Goal: Information Seeking & Learning: Learn about a topic

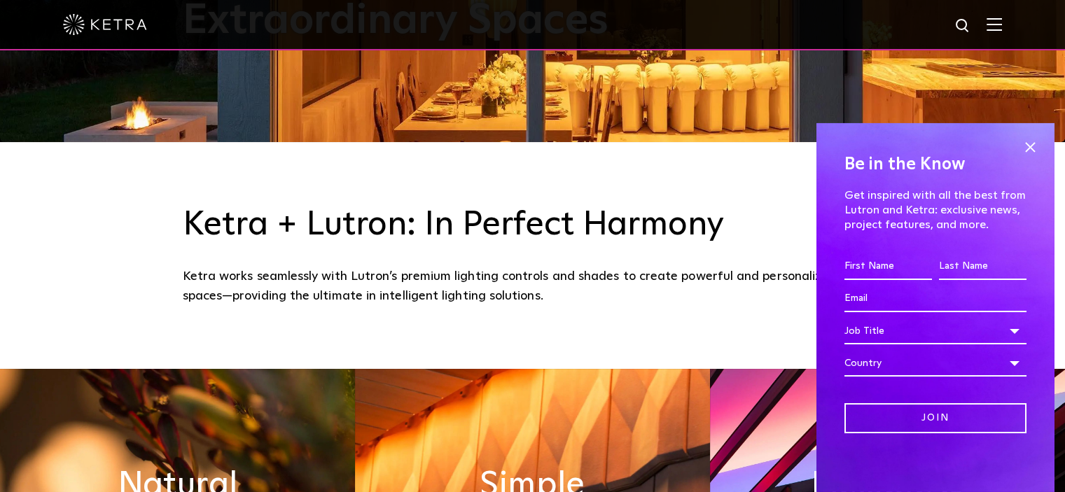
scroll to position [630, 0]
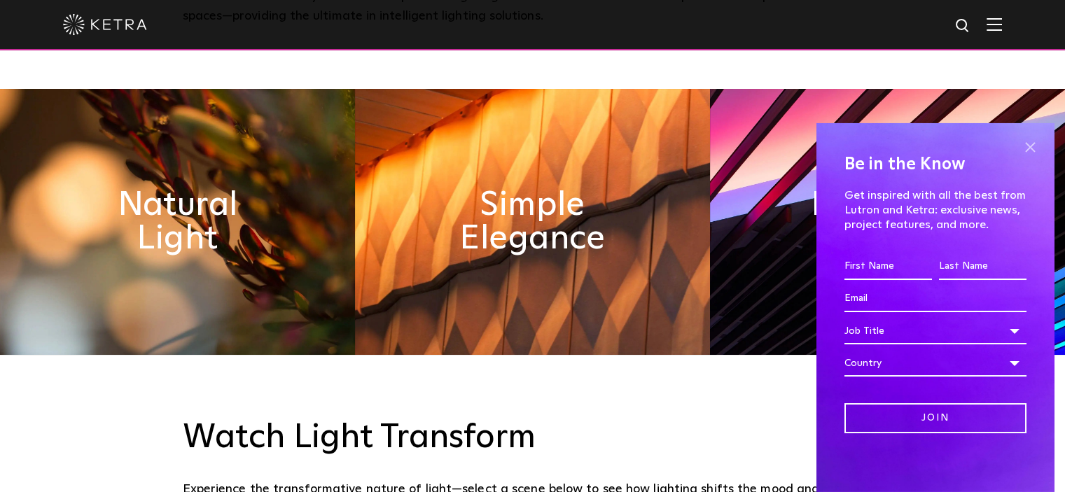
click at [1020, 149] on span at bounding box center [1030, 147] width 21 height 21
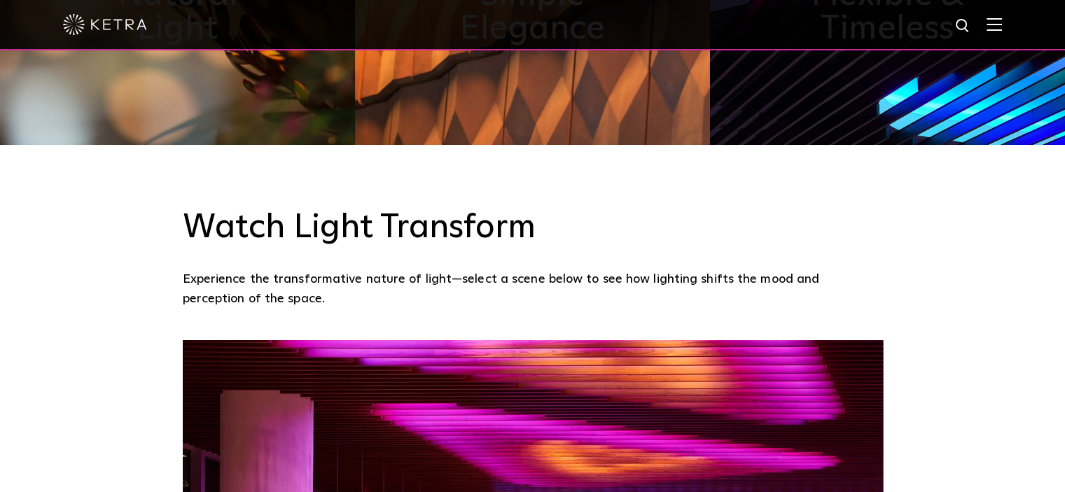
scroll to position [490, 0]
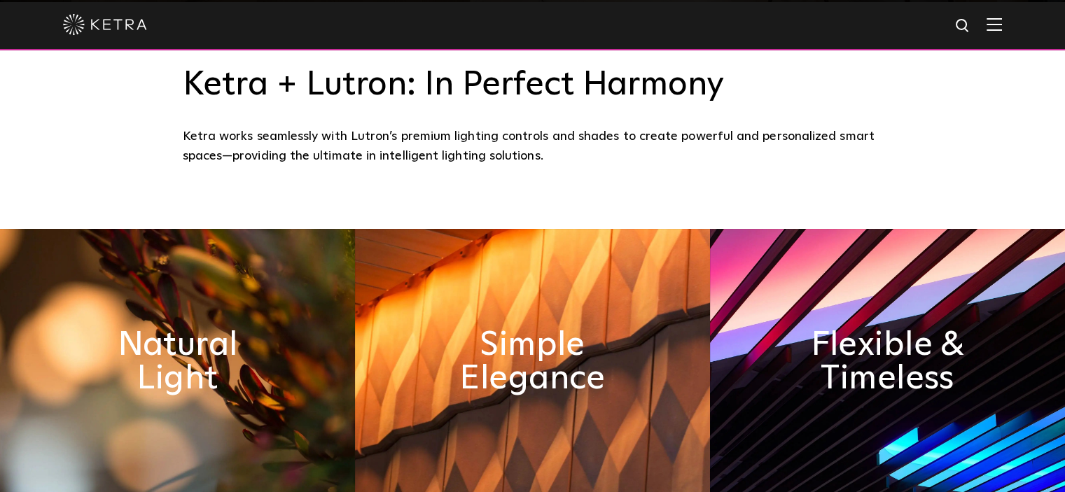
click at [1002, 27] on img at bounding box center [994, 24] width 15 height 13
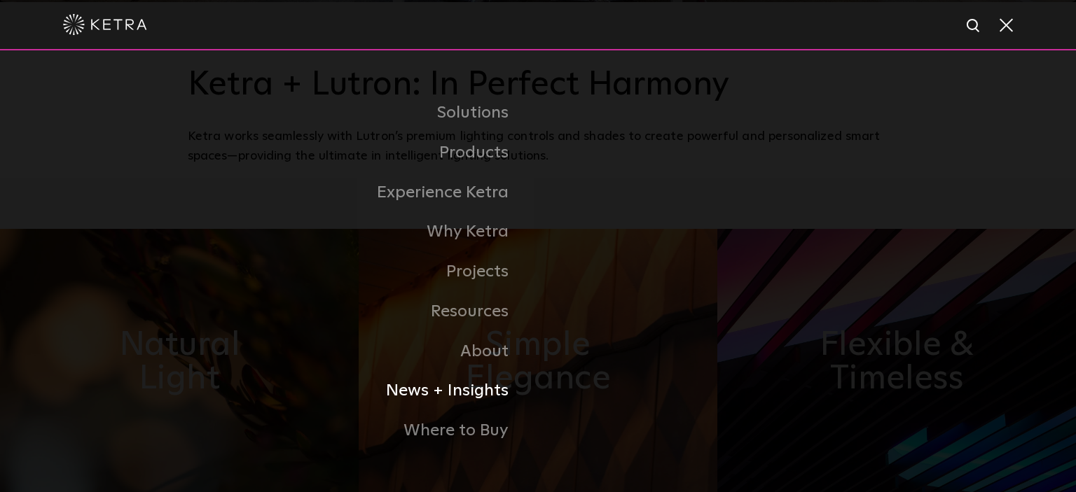
click at [471, 398] on link "News + Insights" at bounding box center [363, 391] width 350 height 40
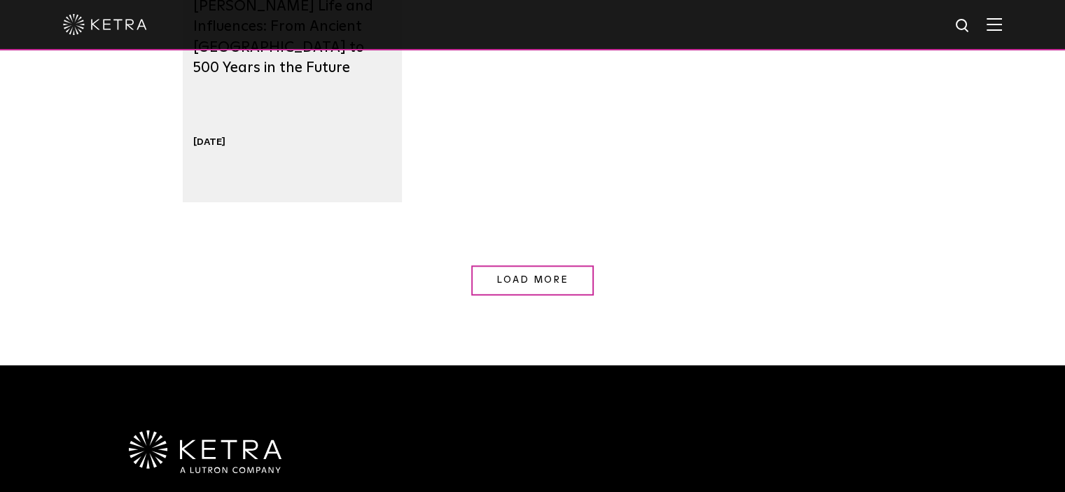
scroll to position [1471, 0]
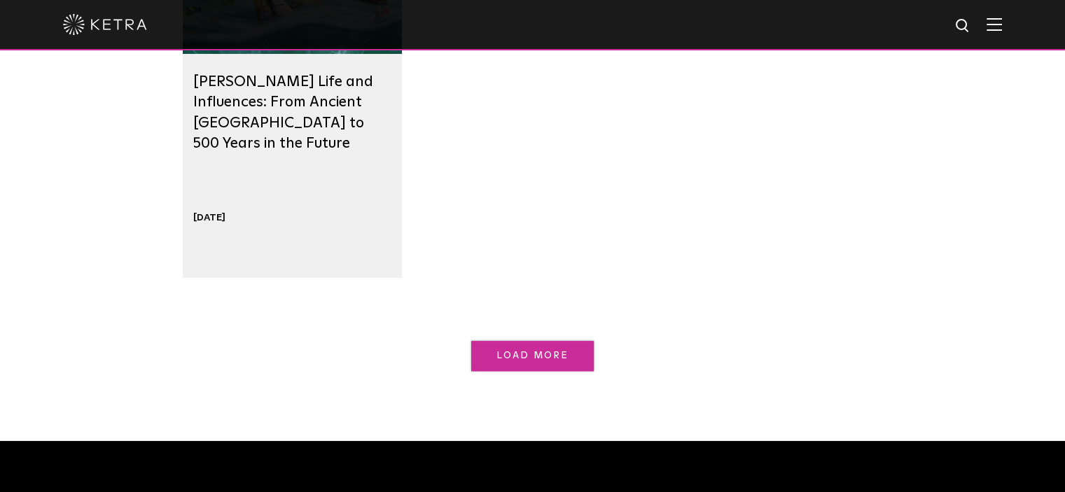
click at [545, 354] on span "Load More" at bounding box center [532, 356] width 73 height 10
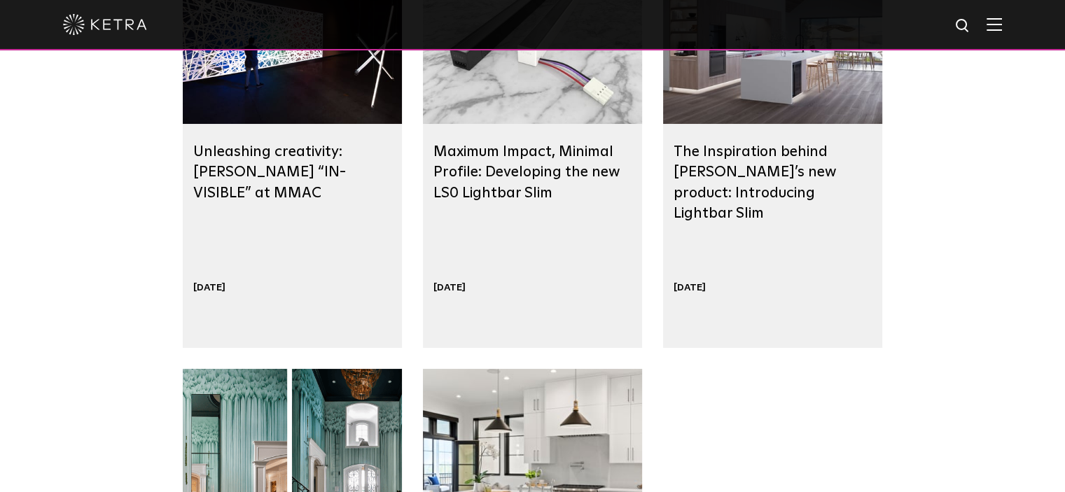
scroll to position [2101, 0]
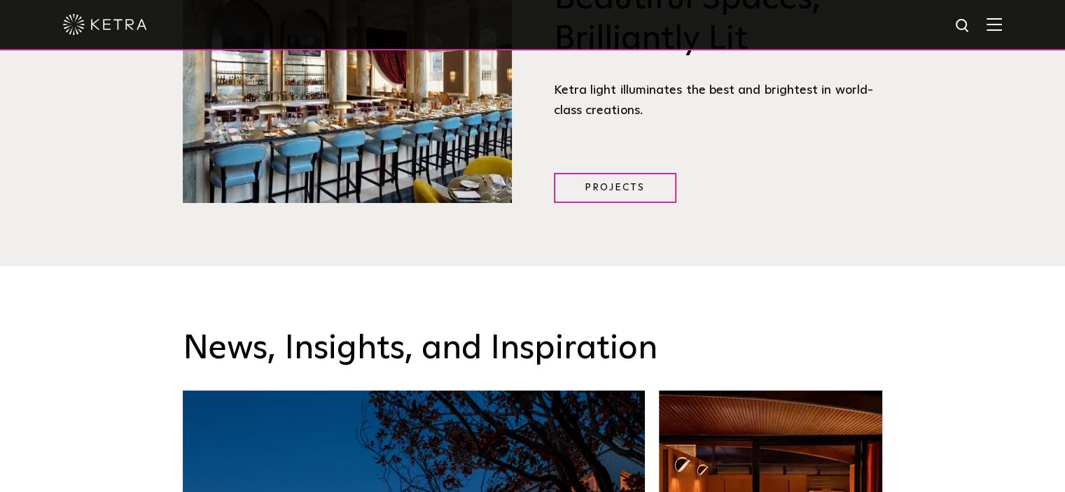
scroll to position [1751, 0]
